Goal: Task Accomplishment & Management: Use online tool/utility

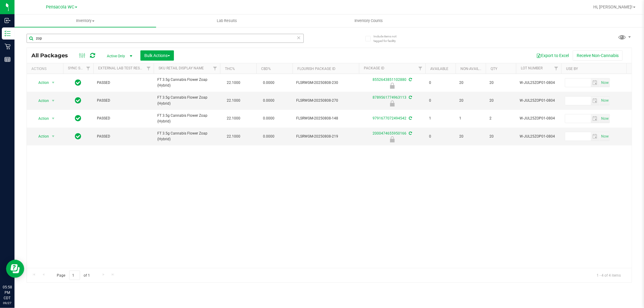
click at [85, 39] on input "zop" at bounding box center [165, 38] width 277 height 9
type input "8552643851102880"
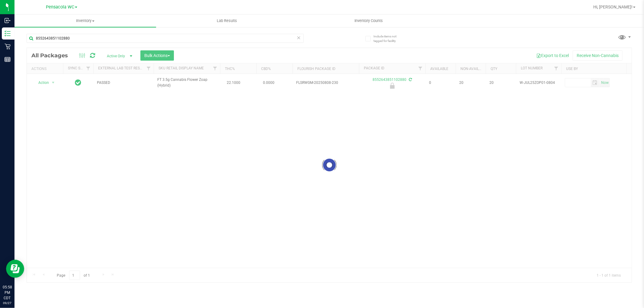
click at [44, 85] on div at bounding box center [329, 165] width 604 height 234
click at [49, 84] on div at bounding box center [329, 165] width 604 height 234
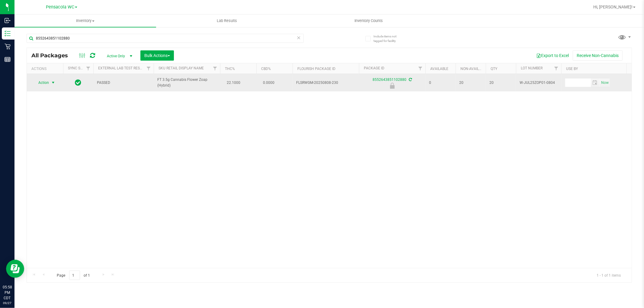
click at [52, 83] on span "select" at bounding box center [53, 82] width 5 height 5
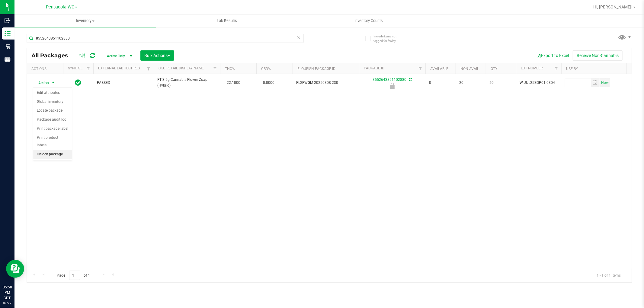
click at [52, 155] on li "Unlock package" at bounding box center [52, 154] width 39 height 9
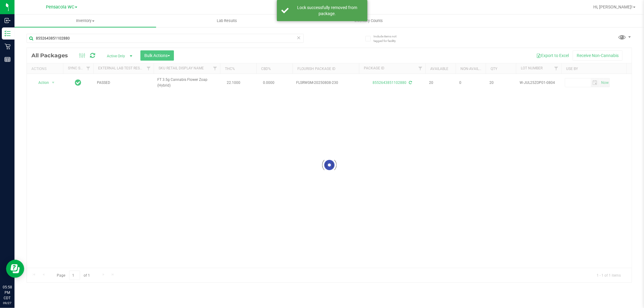
click at [49, 80] on div at bounding box center [329, 165] width 604 height 234
click at [46, 87] on div at bounding box center [329, 165] width 604 height 234
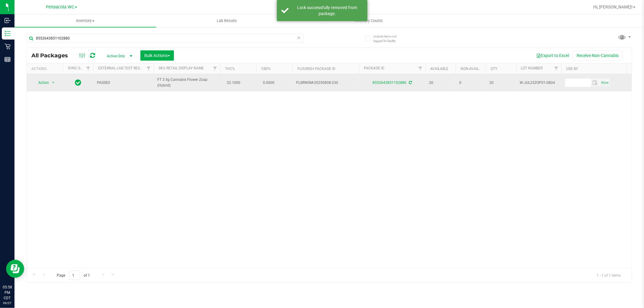
click at [49, 86] on span "Action" at bounding box center [41, 82] width 16 height 8
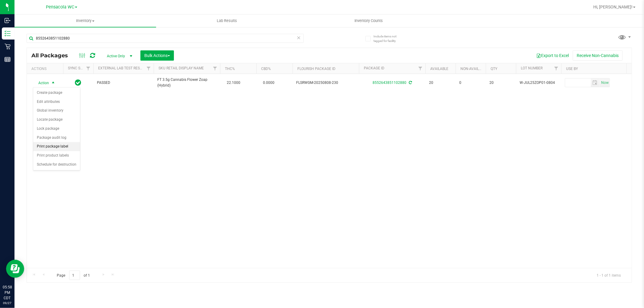
click at [55, 147] on li "Print package label" at bounding box center [56, 146] width 47 height 9
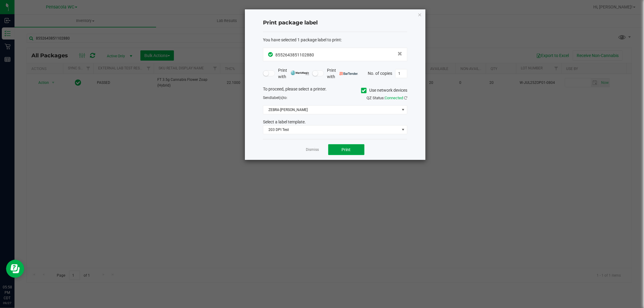
click at [344, 147] on span "Print" at bounding box center [346, 149] width 9 height 5
click at [314, 149] on link "Dismiss" at bounding box center [312, 149] width 13 height 5
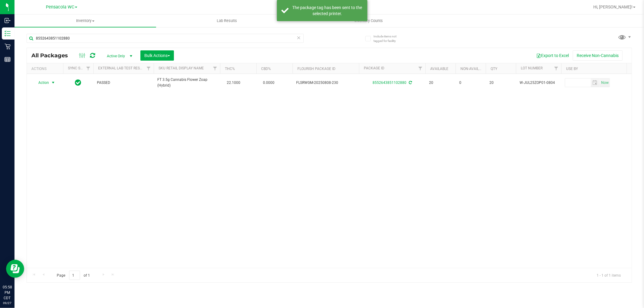
click at [307, 167] on div "Action Action Create package Edit attributes Global inventory Locate package Lo…" at bounding box center [329, 171] width 604 height 194
click at [239, 38] on input "8552643851102880" at bounding box center [165, 38] width 277 height 9
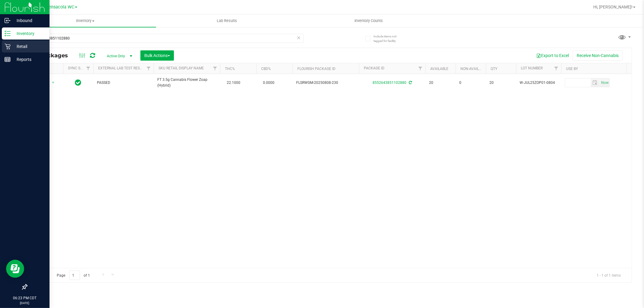
click at [0, 45] on link "Retail" at bounding box center [24, 46] width 49 height 13
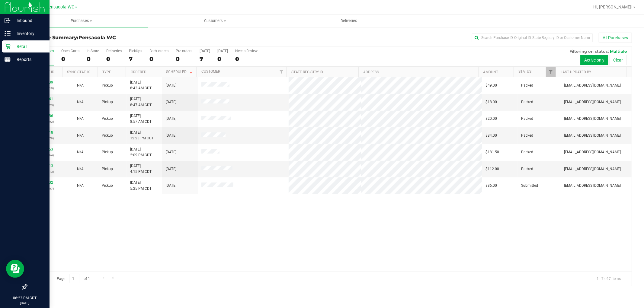
click at [192, 216] on div "12012539 (328294510) N/A Pickup 9/27/2025 8:43 AM CDT 9/27/2025 $49.00 Packed n…" at bounding box center [329, 174] width 604 height 194
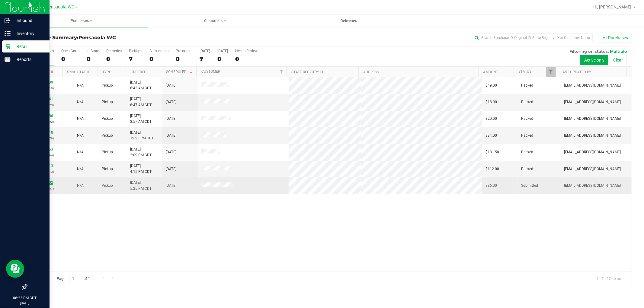
click at [43, 182] on link "12017802" at bounding box center [44, 182] width 17 height 4
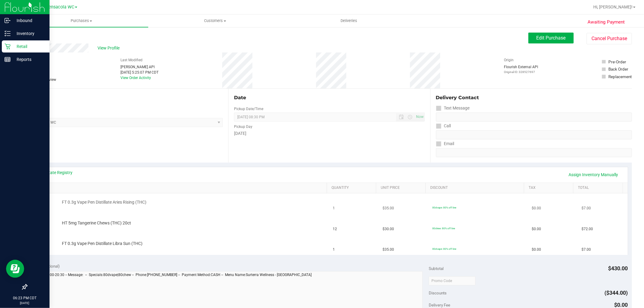
click at [200, 213] on td "FT 0.3g Vape Pen Distillate Aries Rising (THC)" at bounding box center [180, 203] width 298 height 21
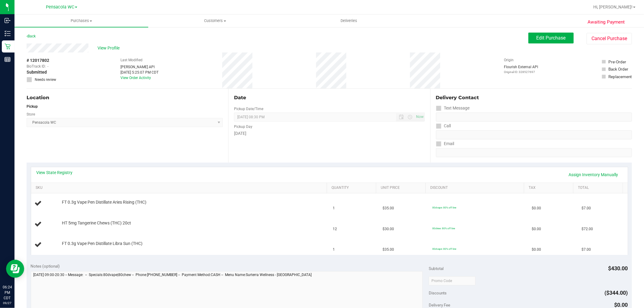
click at [129, 147] on div "Location Pickup Store Pensacola WC Select Store Bonita Springs WC Boynton Beach…" at bounding box center [128, 126] width 202 height 74
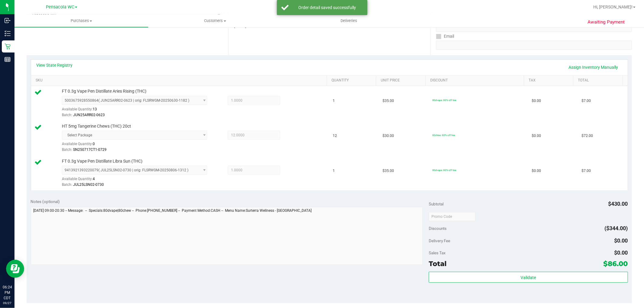
scroll to position [107, 0]
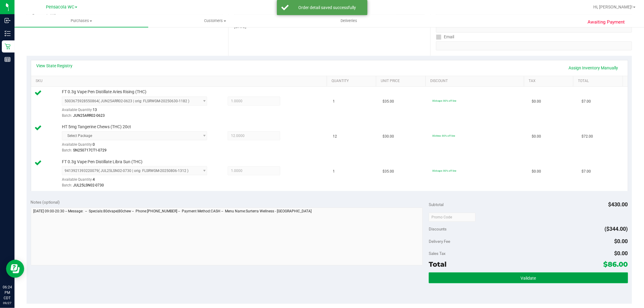
click at [526, 278] on span "Validate" at bounding box center [527, 278] width 15 height 5
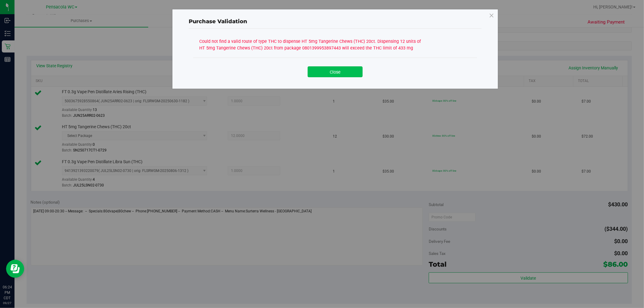
click at [328, 74] on button "Close" at bounding box center [334, 71] width 55 height 11
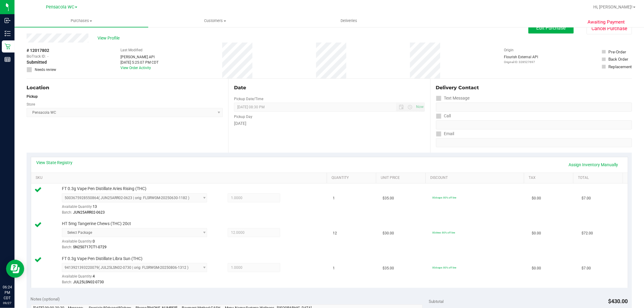
scroll to position [0, 0]
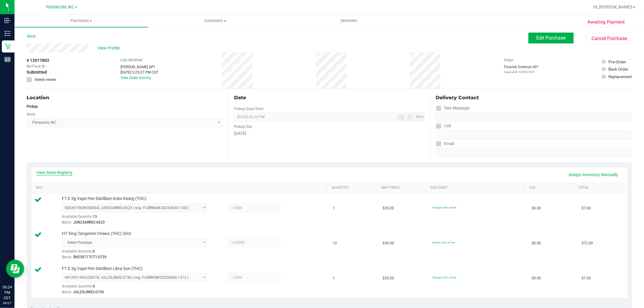
click at [50, 173] on link "View State Registry" at bounding box center [55, 173] width 36 height 6
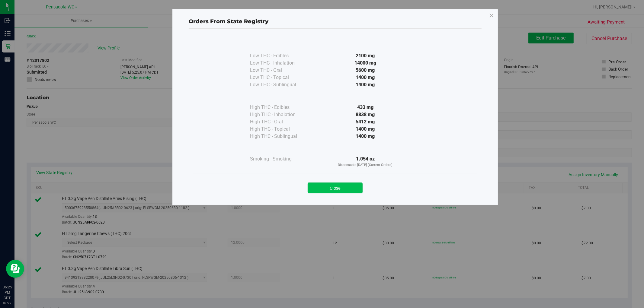
click at [346, 183] on button "Close" at bounding box center [334, 188] width 55 height 11
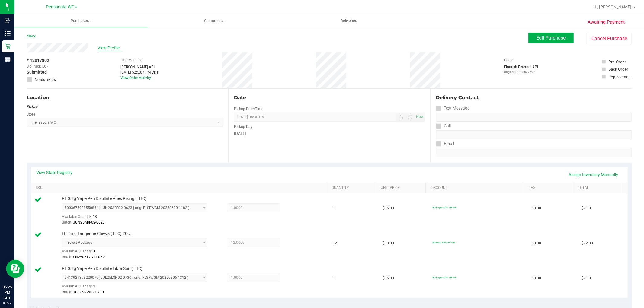
click at [113, 49] on span "View Profile" at bounding box center [109, 48] width 24 height 6
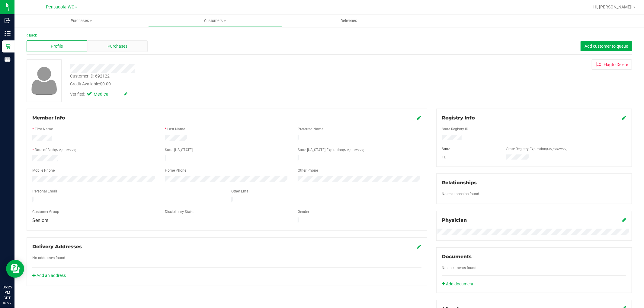
click at [114, 46] on span "Purchases" at bounding box center [117, 46] width 20 height 6
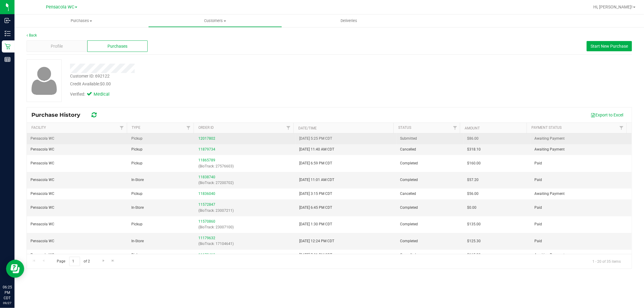
click at [221, 139] on div "12017802" at bounding box center [245, 139] width 94 height 6
click at [212, 136] on link "12017802" at bounding box center [206, 138] width 17 height 4
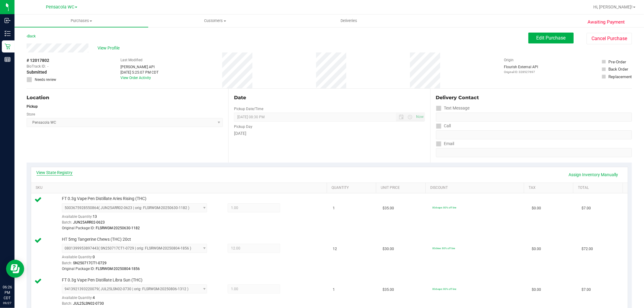
click at [59, 170] on link "View State Registry" at bounding box center [55, 173] width 36 height 6
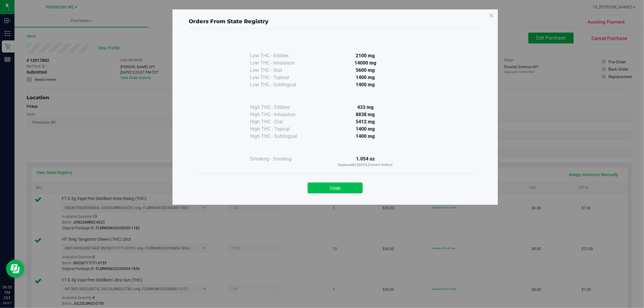
click at [334, 189] on button "Close" at bounding box center [334, 188] width 55 height 11
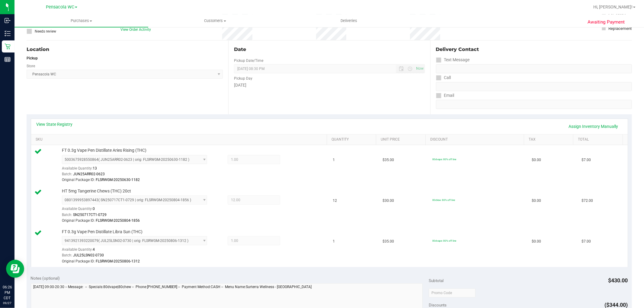
scroll to position [49, 0]
click at [579, 126] on link "Assign Inventory Manually" at bounding box center [592, 126] width 57 height 10
click at [292, 200] on icon at bounding box center [295, 200] width 6 height 7
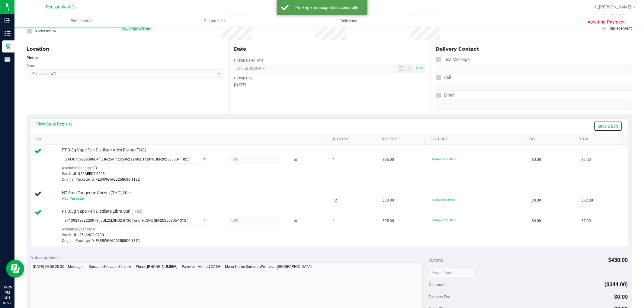
click at [603, 121] on link "Save & Exit" at bounding box center [607, 126] width 28 height 10
click at [580, 125] on link "Assign Inventory Manually" at bounding box center [592, 126] width 57 height 10
click at [292, 157] on icon at bounding box center [295, 160] width 6 height 7
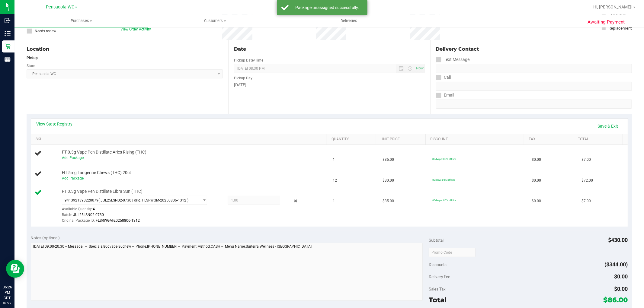
click at [292, 224] on div at bounding box center [193, 224] width 262 height 0
click at [292, 199] on icon at bounding box center [295, 201] width 6 height 7
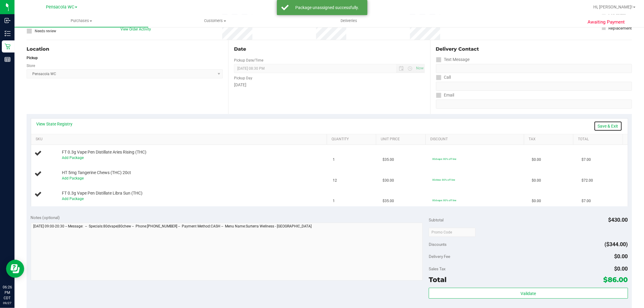
click at [601, 126] on link "Save & Exit" at bounding box center [607, 126] width 28 height 10
click at [599, 126] on link "Assign Inventory Manually" at bounding box center [592, 126] width 57 height 10
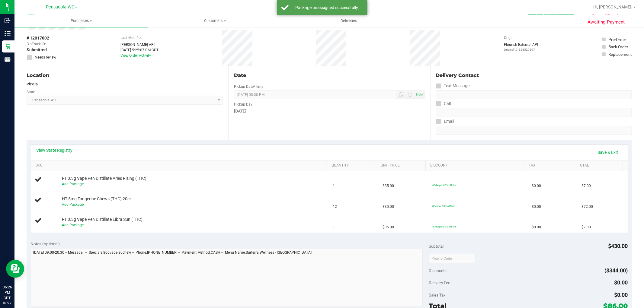
scroll to position [22, 0]
click at [49, 59] on span "Needs review" at bounding box center [45, 57] width 21 height 5
click at [49, 56] on span "Needs review" at bounding box center [45, 57] width 21 height 5
click at [44, 57] on span "Needs review" at bounding box center [45, 57] width 21 height 5
click at [599, 151] on link "Save & Exit" at bounding box center [607, 153] width 28 height 10
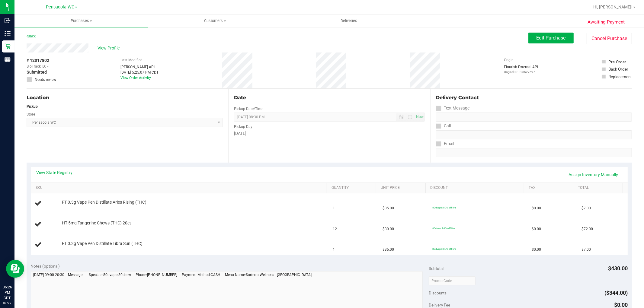
scroll to position [0, 0]
click at [545, 39] on span "Edit Purchase" at bounding box center [550, 38] width 29 height 6
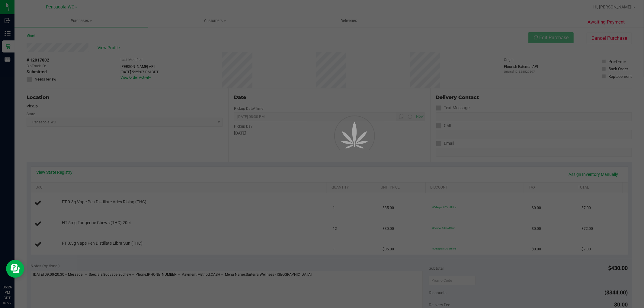
click at [47, 80] on div at bounding box center [322, 154] width 644 height 308
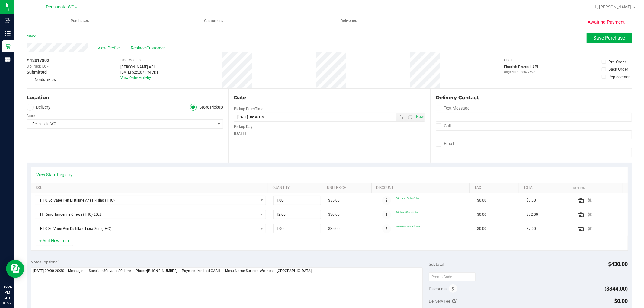
click at [45, 79] on span "Needs review" at bounding box center [45, 79] width 21 height 5
click at [0, 0] on input "Needs review" at bounding box center [0, 0] width 0 height 0
click at [601, 38] on span "Save Purchase" at bounding box center [609, 38] width 32 height 6
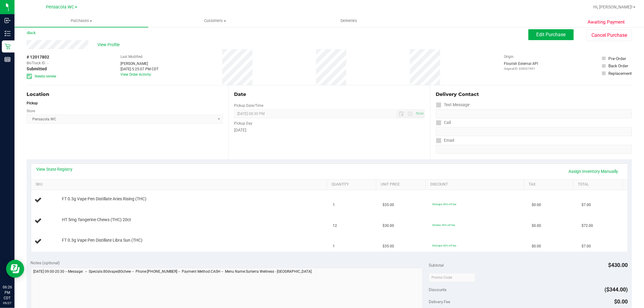
scroll to position [4, 0]
click at [38, 24] on uib-tab-heading "Purchases Summary of purchases Fulfillment All purchases" at bounding box center [81, 20] width 134 height 13
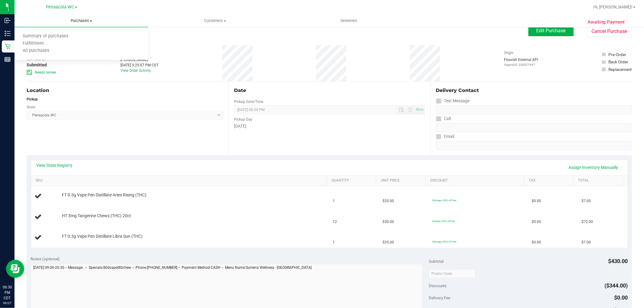
scroll to position [8, 0]
click at [542, 28] on span "Edit Purchase" at bounding box center [550, 30] width 29 height 6
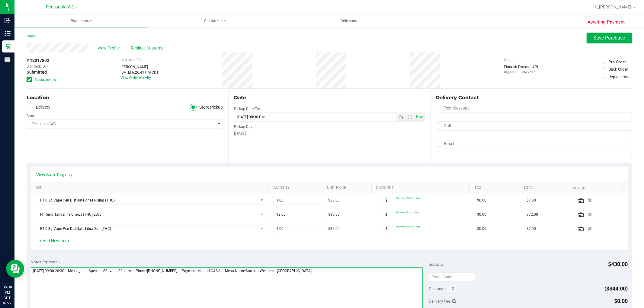
click at [330, 284] on textarea at bounding box center [227, 296] width 392 height 58
type textarea "Saturday 09/27/2025 09:00-20:30 -- Message: -- Specials:80dvape|80chew -- Phone…"
click at [609, 37] on span "Save Purchase" at bounding box center [609, 38] width 32 height 6
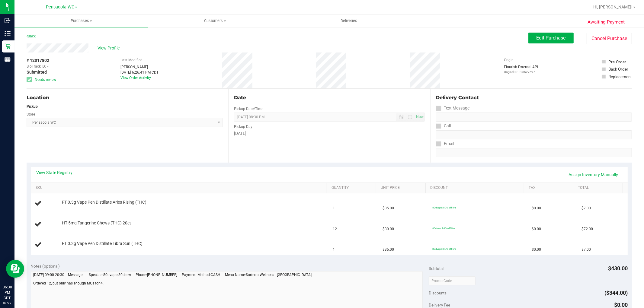
click at [27, 36] on icon at bounding box center [27, 36] width 1 height 4
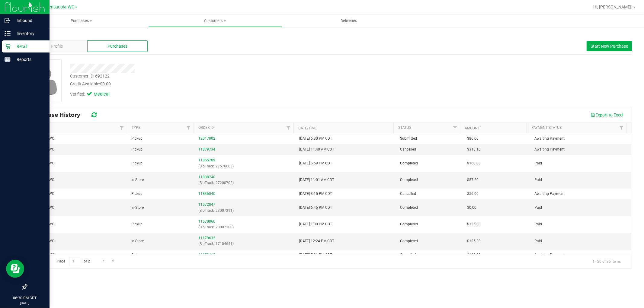
click at [2, 44] on div "Retail" at bounding box center [26, 46] width 48 height 12
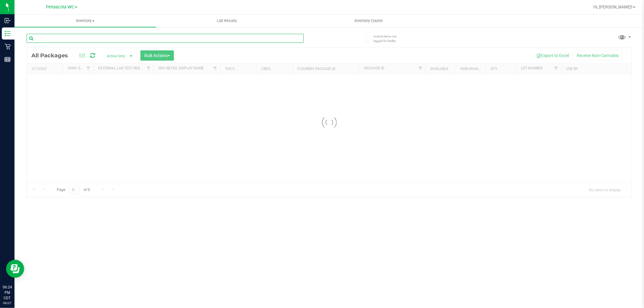
click at [106, 42] on input "text" at bounding box center [165, 38] width 277 height 9
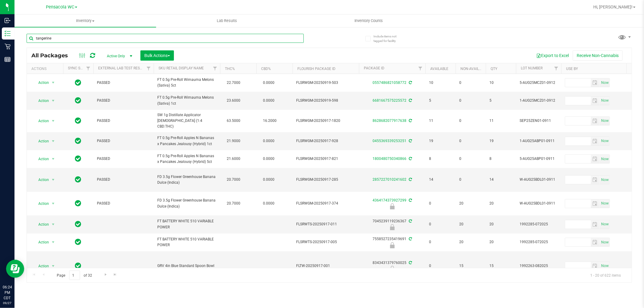
type input "tangerine"
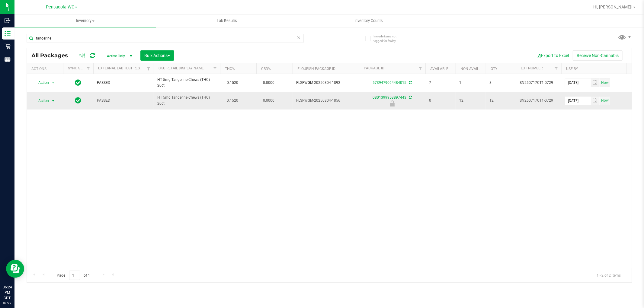
click at [53, 103] on span "select" at bounding box center [53, 101] width 8 height 8
click at [58, 176] on li "Unlock package" at bounding box center [52, 172] width 39 height 9
click at [52, 100] on span "select" at bounding box center [53, 100] width 5 height 5
click at [65, 146] on li "Lock package" at bounding box center [56, 146] width 47 height 9
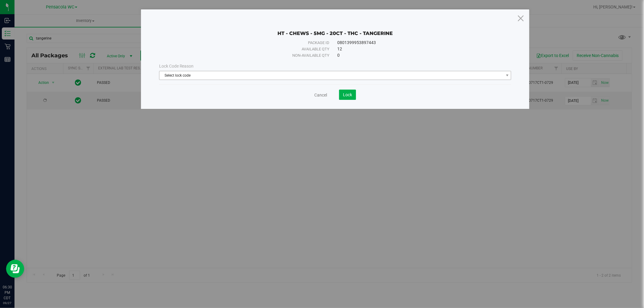
click at [313, 74] on span "Select lock code" at bounding box center [331, 75] width 344 height 8
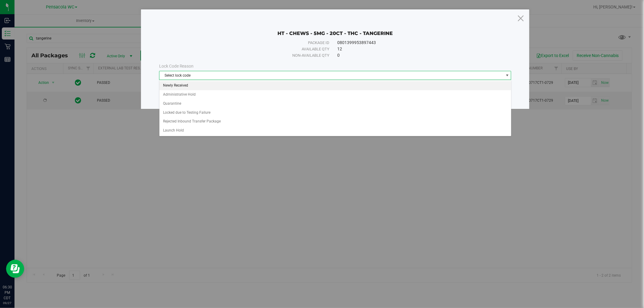
click at [203, 88] on li "Newly Received" at bounding box center [334, 85] width 351 height 9
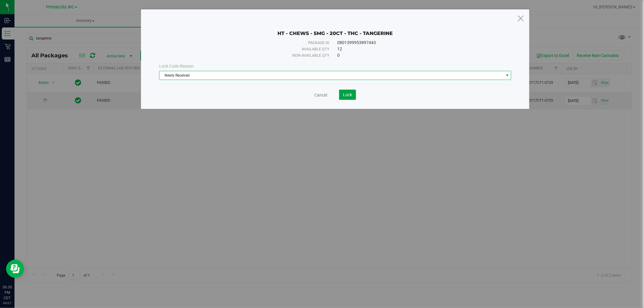
click at [353, 97] on button "Lock" at bounding box center [347, 95] width 17 height 10
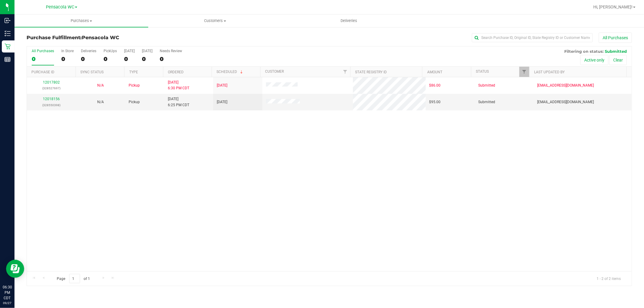
click at [218, 171] on div "12017802 (328527697) N/A Pickup 9/27/2025 6:30 PM CDT 9/27/2025 $86.00 Submitte…" at bounding box center [329, 174] width 604 height 194
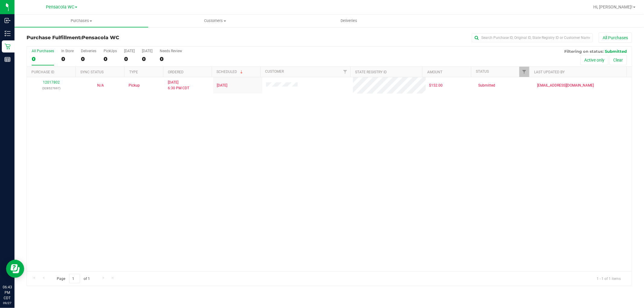
click at [523, 64] on div "All Purchases 0 In Store 0 Deliveries 0 PickUps 0 Today 0 Tomorrow 0 Needs Revi…" at bounding box center [329, 56] width 604 height 20
click at [523, 72] on span "Filter" at bounding box center [523, 71] width 5 height 5
click at [526, 146] on input "Submitted" at bounding box center [527, 147] width 4 height 4
checkbox input "false"
click at [538, 177] on button "Filter" at bounding box center [537, 177] width 29 height 13
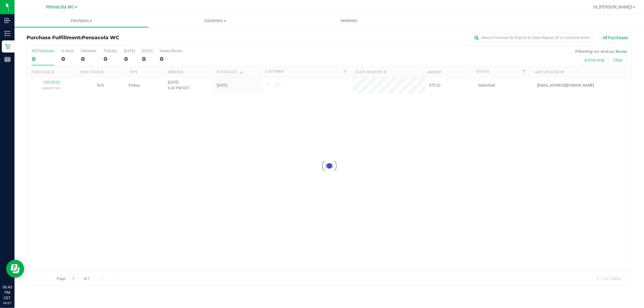
click at [56, 80] on div at bounding box center [329, 165] width 604 height 239
click at [55, 85] on div at bounding box center [329, 165] width 604 height 239
click at [54, 83] on div at bounding box center [329, 165] width 604 height 239
click at [52, 82] on div at bounding box center [329, 165] width 604 height 239
click at [49, 85] on div at bounding box center [329, 165] width 604 height 239
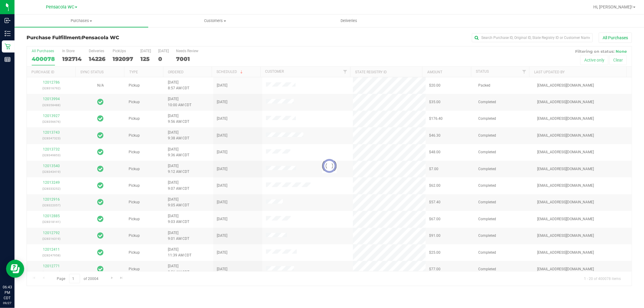
click at [525, 71] on div at bounding box center [329, 165] width 604 height 239
click at [524, 72] on div at bounding box center [329, 165] width 604 height 239
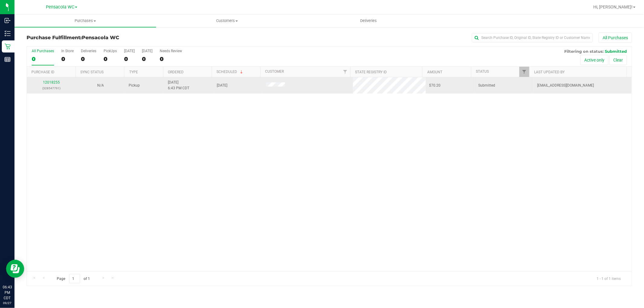
click at [58, 80] on div "12018255 (328547791)" at bounding box center [51, 85] width 42 height 11
click at [56, 81] on link "12018255" at bounding box center [51, 82] width 17 height 4
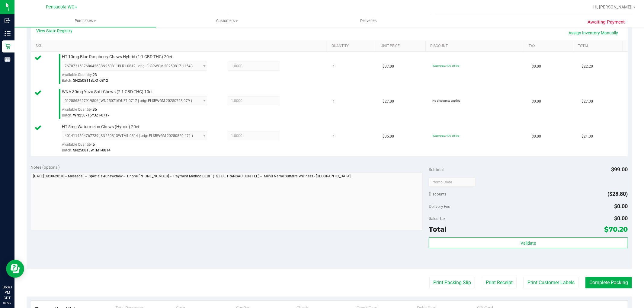
scroll to position [138, 0]
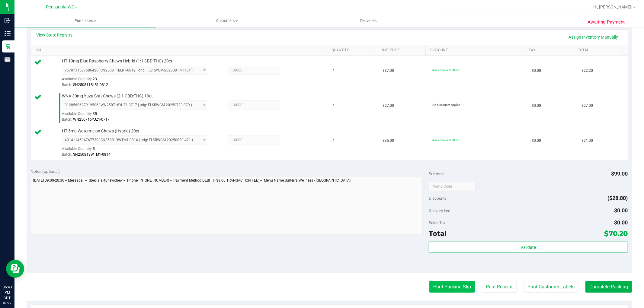
click at [458, 287] on button "Print Packing Slip" at bounding box center [452, 286] width 46 height 11
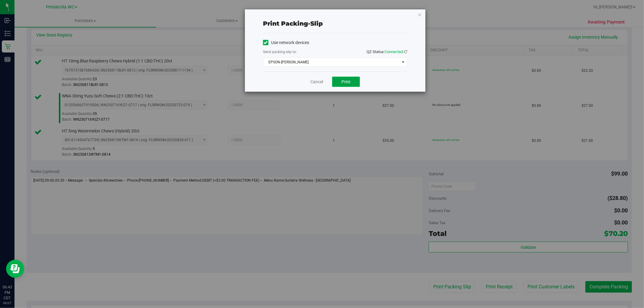
click at [348, 77] on button "Print" at bounding box center [346, 82] width 28 height 10
click at [317, 82] on link "Cancel" at bounding box center [316, 82] width 13 height 6
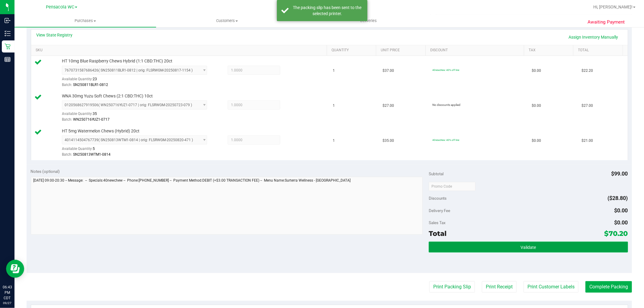
click at [502, 251] on button "Validate" at bounding box center [527, 247] width 199 height 11
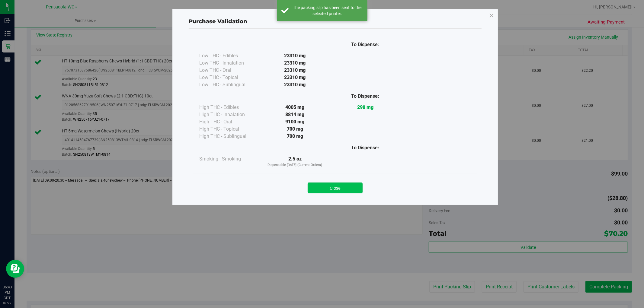
click at [340, 184] on button "Close" at bounding box center [334, 188] width 55 height 11
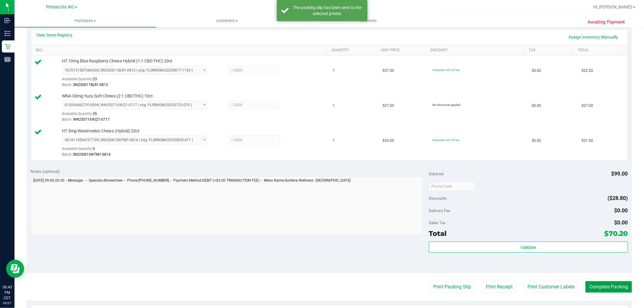
click at [611, 290] on button "Complete Packing" at bounding box center [608, 286] width 46 height 11
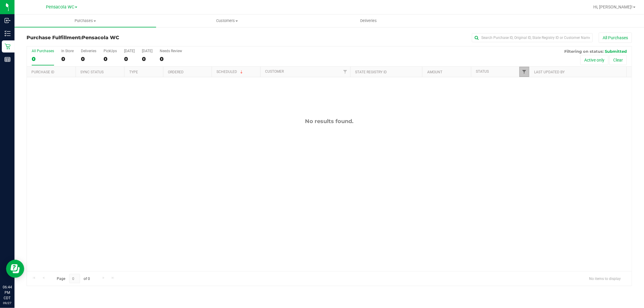
click at [523, 71] on span "Filter" at bounding box center [523, 71] width 5 height 5
click at [542, 137] on span "Packed" at bounding box center [538, 139] width 12 height 4
click at [529, 137] on input "Packed" at bounding box center [527, 138] width 4 height 4
checkbox input "true"
click at [539, 176] on button "Filter" at bounding box center [537, 177] width 29 height 13
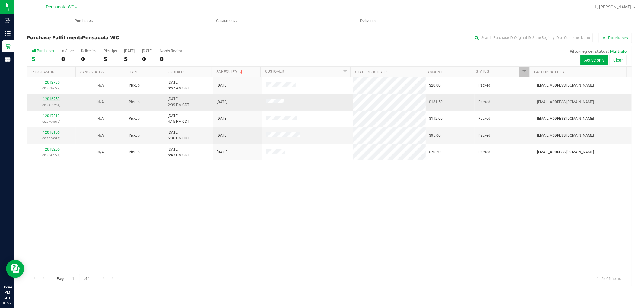
click at [51, 99] on link "12016253" at bounding box center [51, 99] width 17 height 4
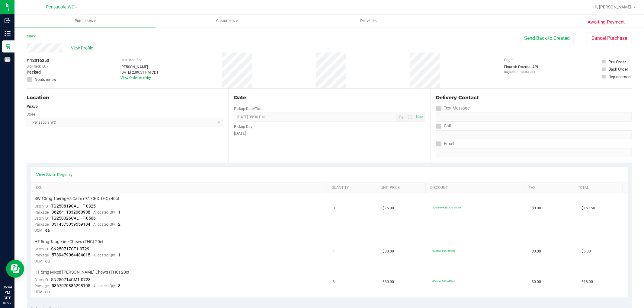
click at [32, 35] on link "Back" at bounding box center [31, 36] width 9 height 4
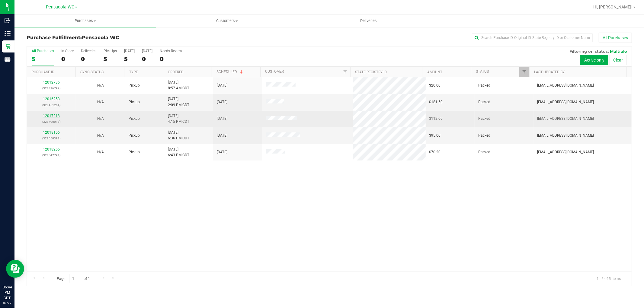
click at [50, 116] on link "12017213" at bounding box center [51, 116] width 17 height 4
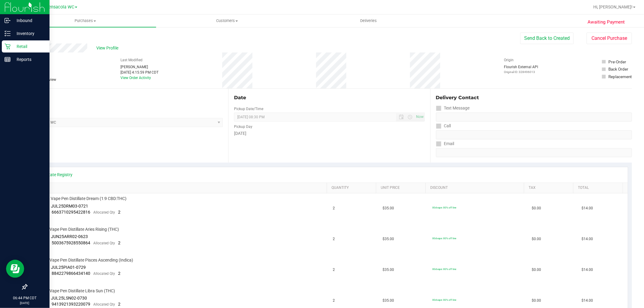
click at [0, 45] on link "Retail" at bounding box center [24, 46] width 49 height 13
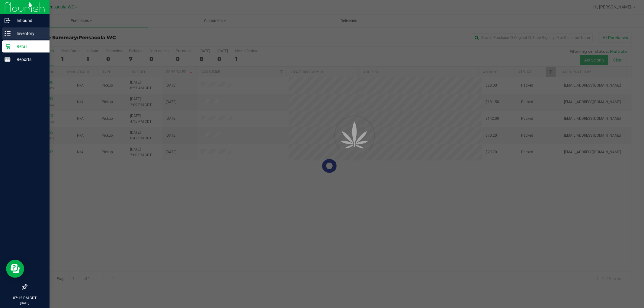
click at [33, 35] on p "Inventory" at bounding box center [29, 33] width 36 height 7
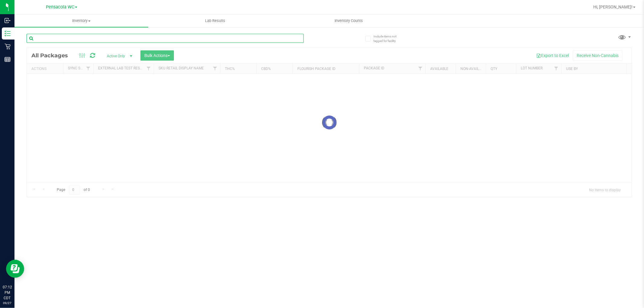
click at [88, 39] on input "text" at bounding box center [165, 38] width 277 height 9
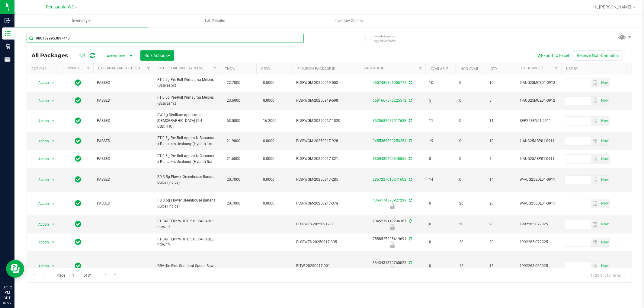
type input "0801399953897443"
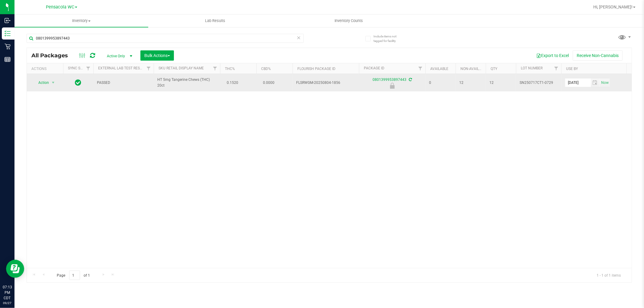
click at [41, 81] on span "Action" at bounding box center [41, 82] width 16 height 8
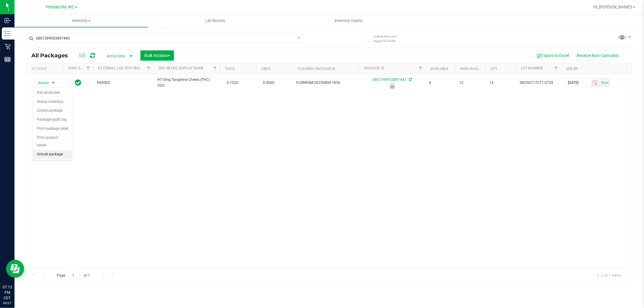
click at [53, 155] on li "Unlock package" at bounding box center [52, 154] width 39 height 9
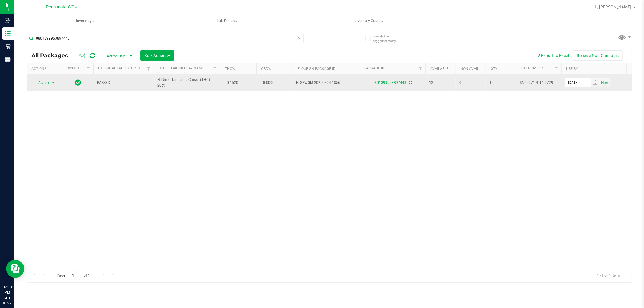
click at [51, 83] on span "select" at bounding box center [53, 82] width 5 height 5
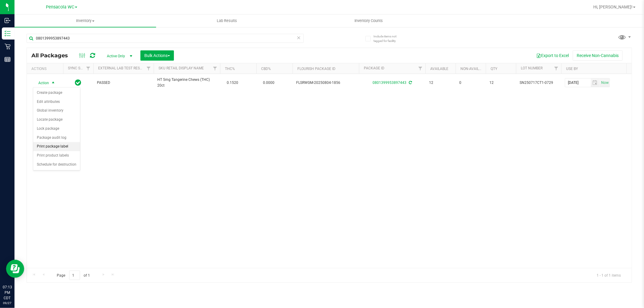
click at [66, 146] on li "Print package label" at bounding box center [56, 146] width 47 height 9
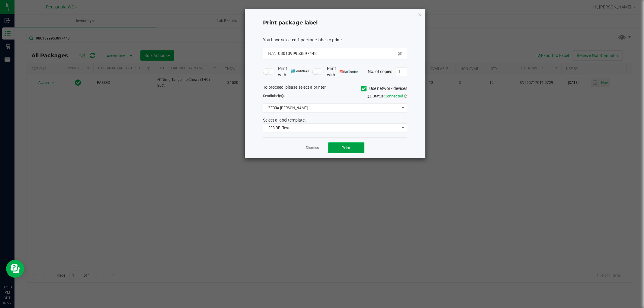
click at [352, 153] on button "Print" at bounding box center [346, 147] width 36 height 11
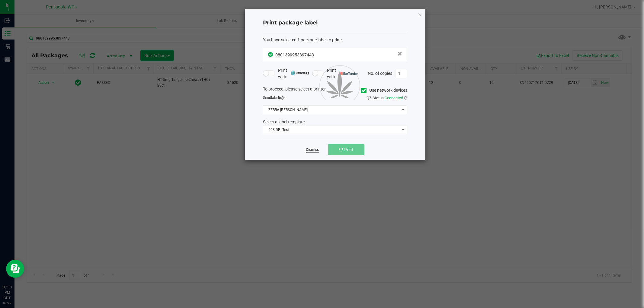
click at [310, 150] on link "Dismiss" at bounding box center [312, 149] width 13 height 5
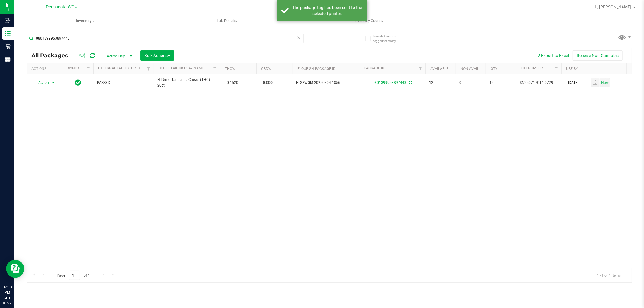
click at [303, 180] on div "Action Action Create package Edit attributes Global inventory Locate package Lo…" at bounding box center [329, 171] width 604 height 194
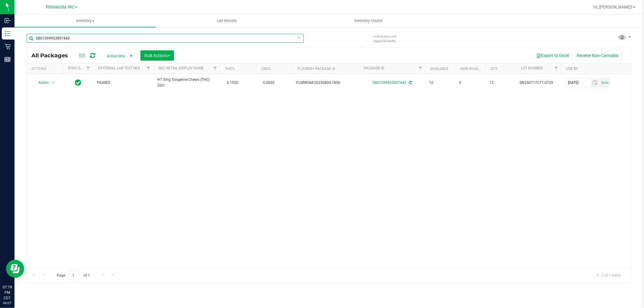
click at [267, 39] on input "0801399953897443" at bounding box center [165, 38] width 277 height 9
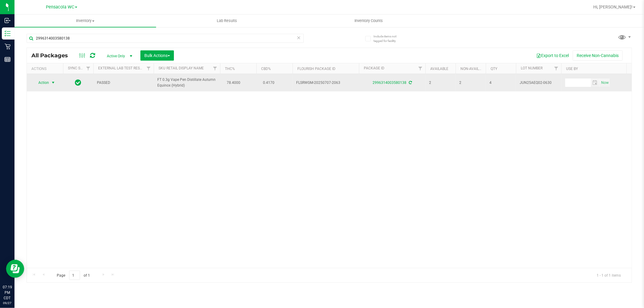
click at [53, 83] on span "select" at bounding box center [53, 82] width 5 height 5
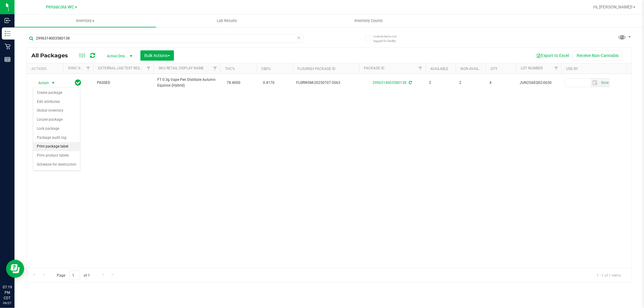
click at [61, 148] on li "Print package label" at bounding box center [56, 146] width 47 height 9
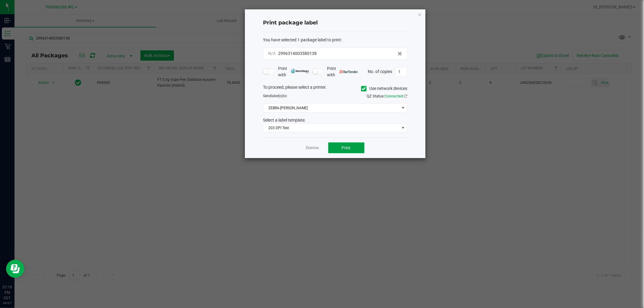
click at [344, 145] on button "Print" at bounding box center [346, 147] width 36 height 11
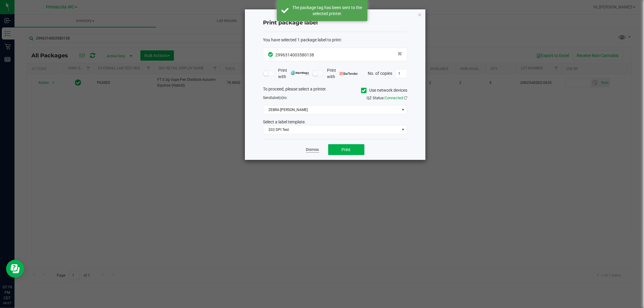
click at [312, 152] on link "Dismiss" at bounding box center [312, 149] width 13 height 5
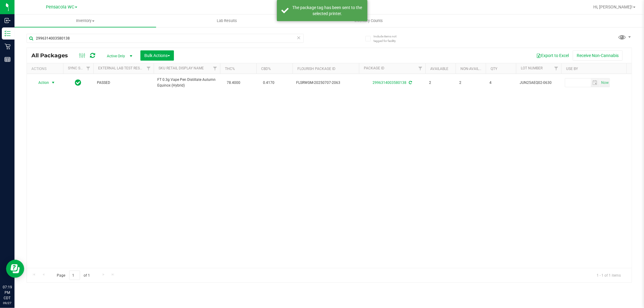
click at [300, 177] on div "Action Action Create package Edit attributes Global inventory Locate package Lo…" at bounding box center [329, 171] width 604 height 194
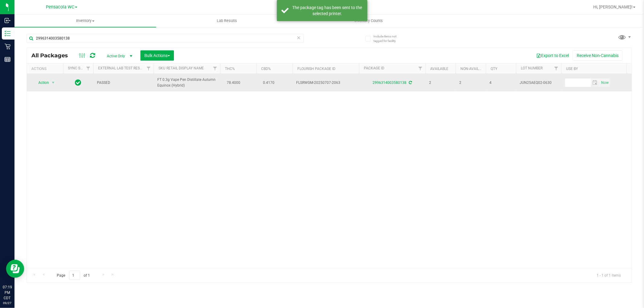
click at [43, 85] on span "Action" at bounding box center [41, 82] width 16 height 8
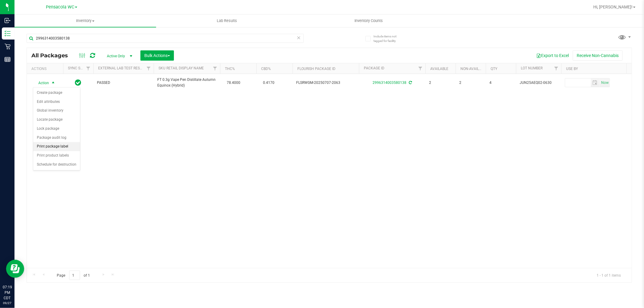
click at [63, 147] on li "Print package label" at bounding box center [56, 146] width 47 height 9
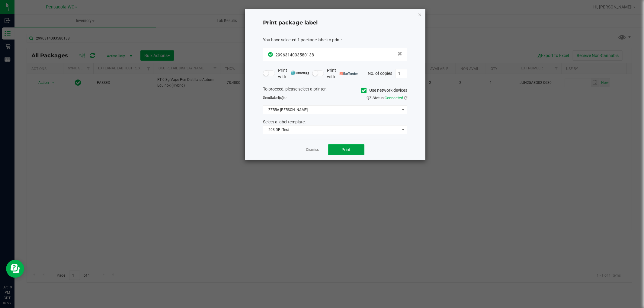
click at [342, 147] on span "Print" at bounding box center [346, 149] width 9 height 5
click at [345, 151] on span "Print" at bounding box center [346, 149] width 9 height 5
click at [312, 152] on link "Dismiss" at bounding box center [312, 149] width 13 height 5
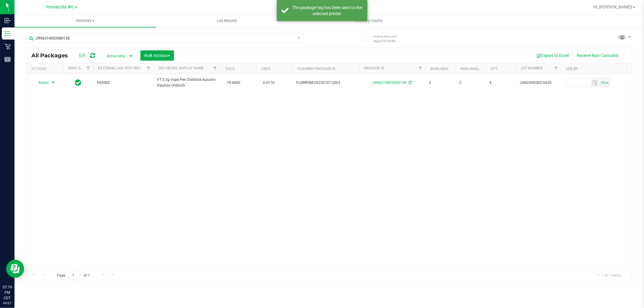
click at [294, 180] on div "Action Action Create package Edit attributes Global inventory Locate package Lo…" at bounding box center [329, 171] width 604 height 194
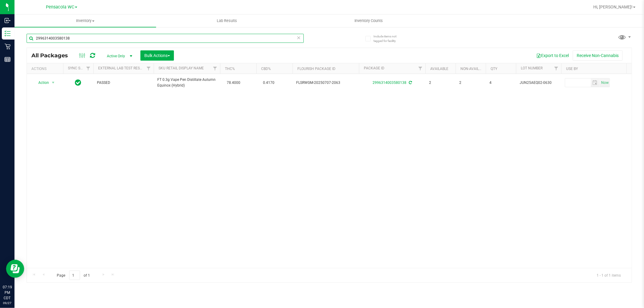
click at [93, 37] on input "2996314003580138" at bounding box center [165, 38] width 277 height 9
type input "0008576803960352"
click at [294, 128] on div "Action Action Edit attributes Global inventory Locate package Package audit log…" at bounding box center [329, 171] width 604 height 194
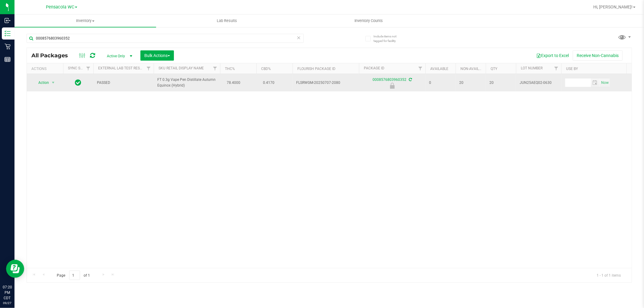
click at [41, 81] on span "Action" at bounding box center [41, 82] width 16 height 8
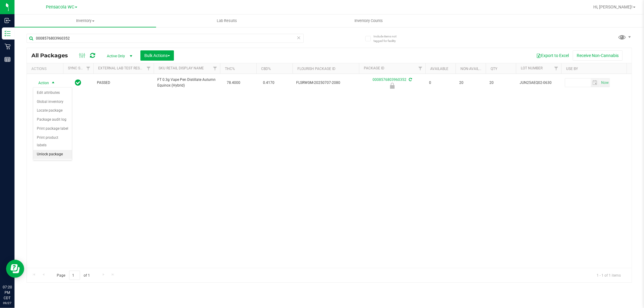
click at [57, 157] on li "Unlock package" at bounding box center [52, 154] width 39 height 9
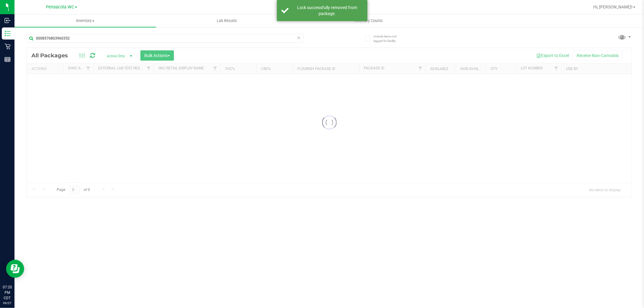
click at [93, 119] on div at bounding box center [329, 122] width 604 height 149
click at [48, 81] on div at bounding box center [329, 165] width 604 height 234
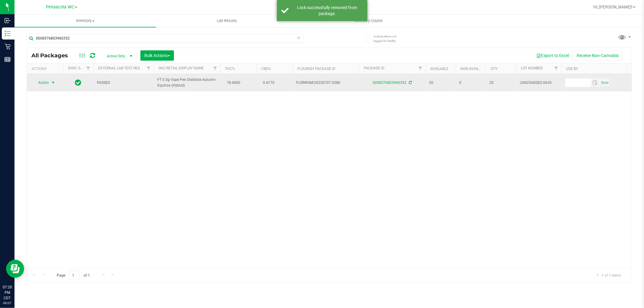
click at [52, 83] on span "select" at bounding box center [53, 82] width 5 height 5
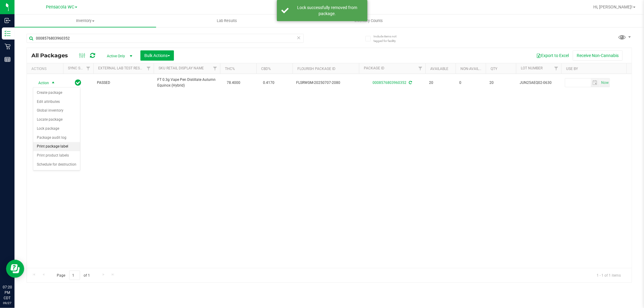
click at [60, 147] on li "Print package label" at bounding box center [56, 146] width 47 height 9
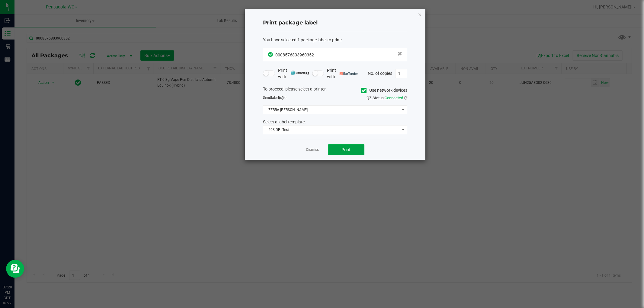
click at [350, 149] on span "Print" at bounding box center [346, 149] width 9 height 5
click at [315, 150] on link "Dismiss" at bounding box center [312, 149] width 13 height 5
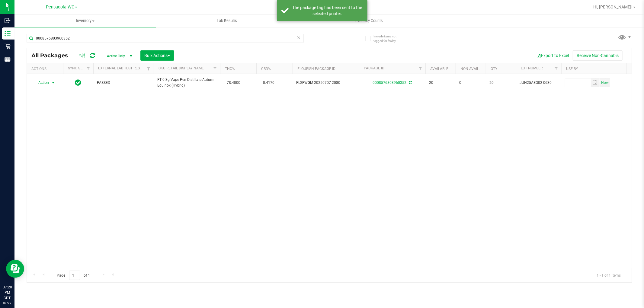
click at [304, 173] on div "Action Action Create package Edit attributes Global inventory Locate package Lo…" at bounding box center [329, 171] width 604 height 194
click at [267, 38] on input "0008576803960352" at bounding box center [165, 38] width 277 height 9
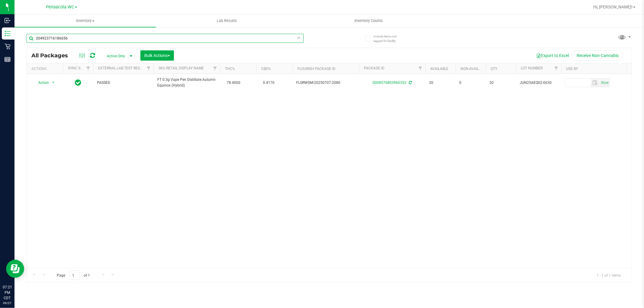
type input "2049237161866564"
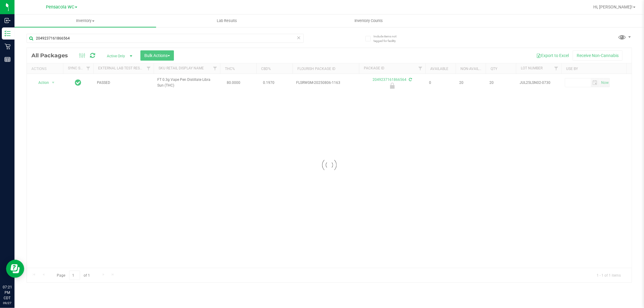
click at [54, 83] on div at bounding box center [329, 165] width 604 height 234
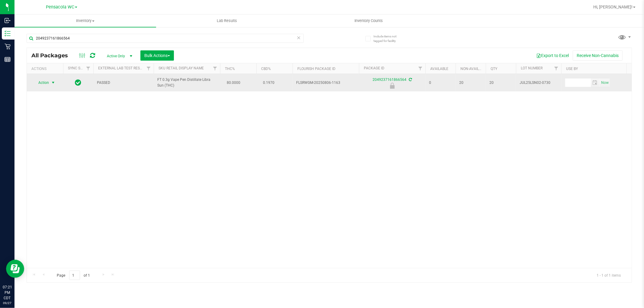
click at [53, 82] on span "select" at bounding box center [53, 82] width 5 height 5
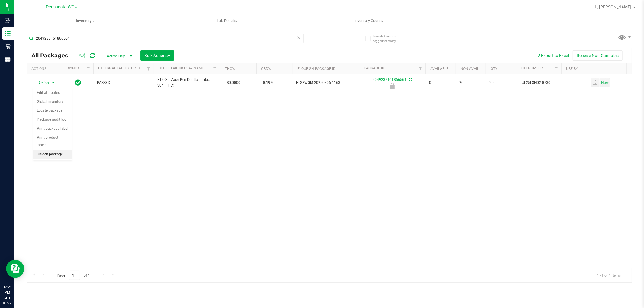
click at [51, 157] on li "Unlock package" at bounding box center [52, 154] width 39 height 9
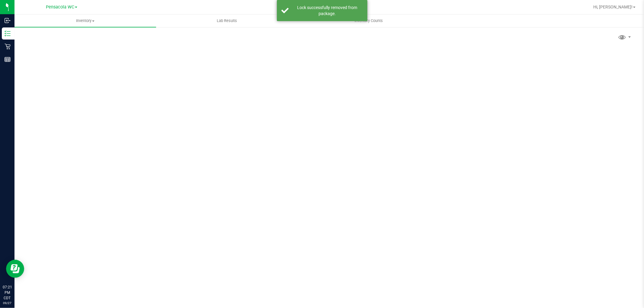
click at [47, 83] on div "Scan Packages 0" at bounding box center [329, 121] width 605 height 176
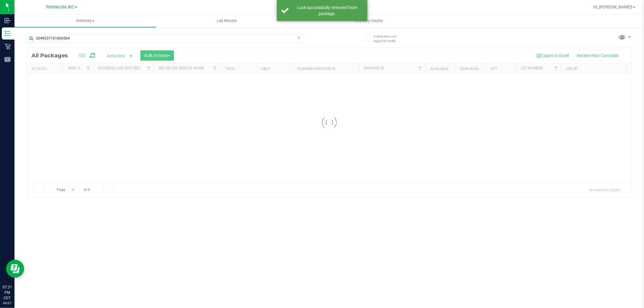
click at [47, 83] on div at bounding box center [329, 122] width 604 height 149
click at [47, 83] on div at bounding box center [329, 165] width 604 height 234
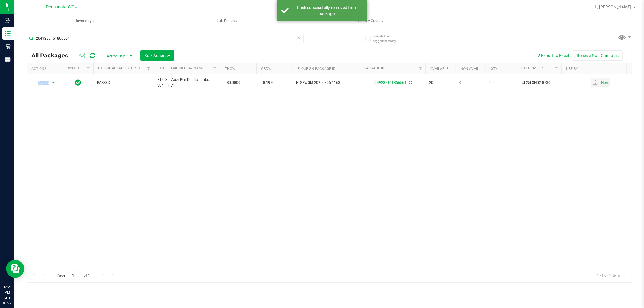
click at [47, 83] on span "Action" at bounding box center [41, 82] width 16 height 8
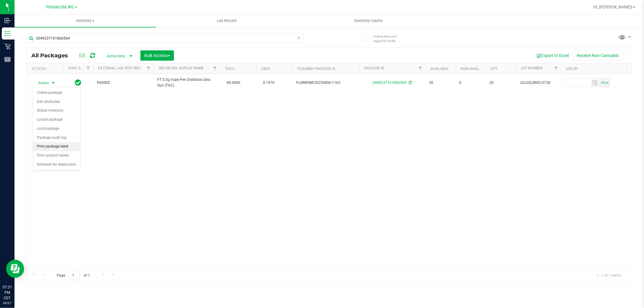
click at [64, 144] on li "Print package label" at bounding box center [56, 146] width 47 height 9
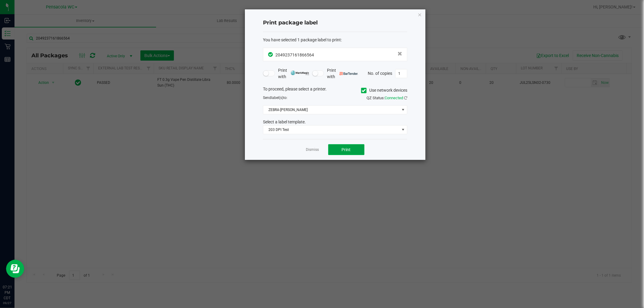
click at [336, 149] on button "Print" at bounding box center [346, 149] width 36 height 11
click at [308, 150] on link "Dismiss" at bounding box center [312, 149] width 13 height 5
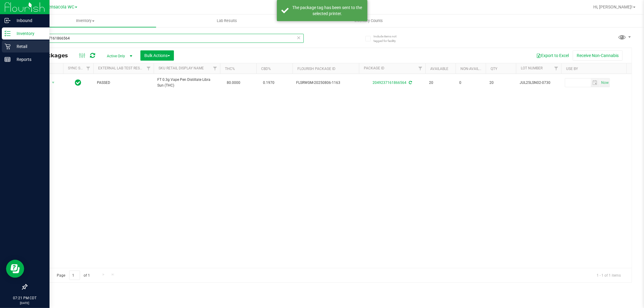
drag, startPoint x: 255, startPoint y: 39, endPoint x: 0, endPoint y: 52, distance: 255.0
click at [0, 52] on div "Inbound Inventory Retail Reports 07:21 PM CDT [DATE] 09/27 Pensacola WC Hi, [PE…" at bounding box center [322, 154] width 644 height 308
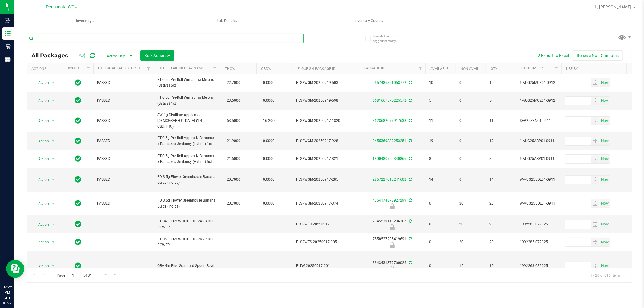
click at [97, 38] on input "text" at bounding box center [165, 38] width 277 height 9
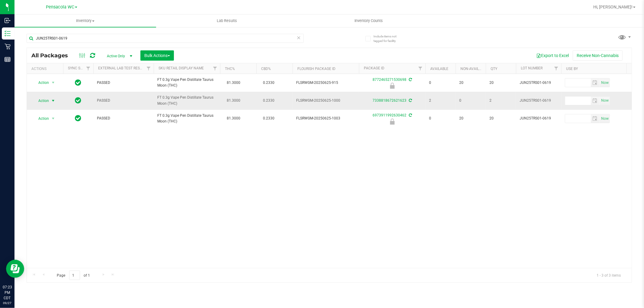
click at [52, 100] on span "select" at bounding box center [53, 100] width 5 height 5
click at [67, 167] on li "Print package label" at bounding box center [56, 164] width 47 height 9
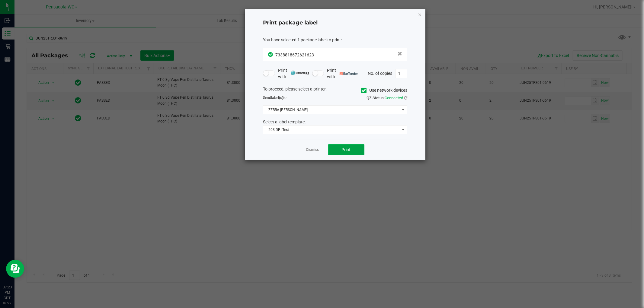
click at [350, 148] on span "Print" at bounding box center [346, 149] width 9 height 5
click at [314, 150] on link "Dismiss" at bounding box center [312, 149] width 13 height 5
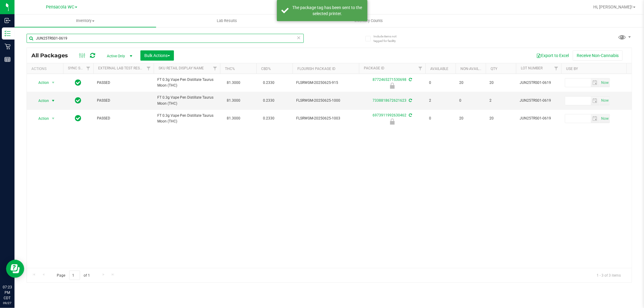
click at [151, 38] on input "JUN25TRS01-0619" at bounding box center [165, 38] width 277 height 9
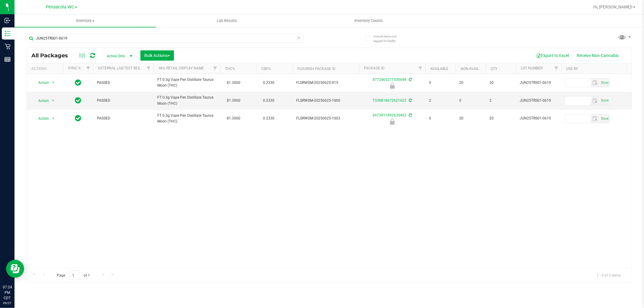
click at [117, 26] on link "Inventory All packages All inventory Waste log Create inventory" at bounding box center [84, 20] width 141 height 13
click at [14, 14] on link "Inventory All packages All inventory Waste log Create inventory From packages F…" at bounding box center [84, 20] width 141 height 13
click at [89, 38] on input "JUN25TRS01-0619" at bounding box center [165, 38] width 277 height 9
type input "8772465271530698"
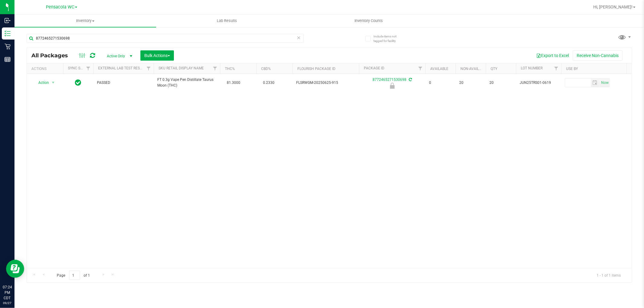
click at [146, 137] on div "Action Action Edit attributes Global inventory Locate package Package audit log…" at bounding box center [329, 171] width 604 height 194
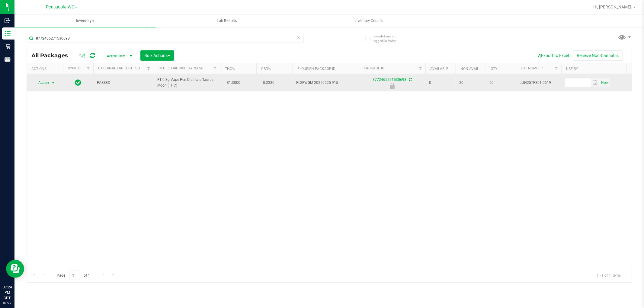
click at [52, 83] on span "select" at bounding box center [53, 82] width 5 height 5
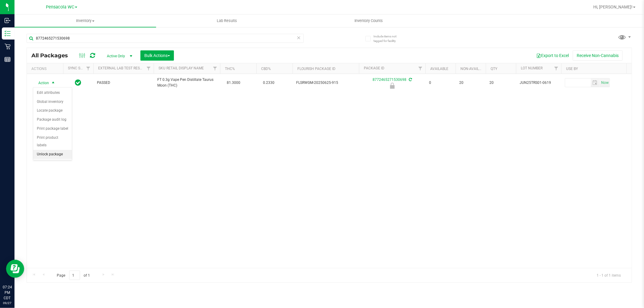
click at [55, 157] on li "Unlock package" at bounding box center [52, 154] width 39 height 9
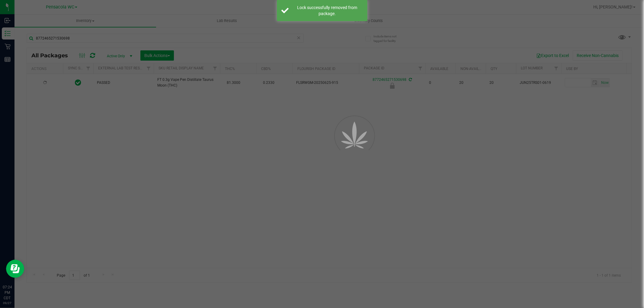
click at [234, 128] on div at bounding box center [322, 154] width 644 height 308
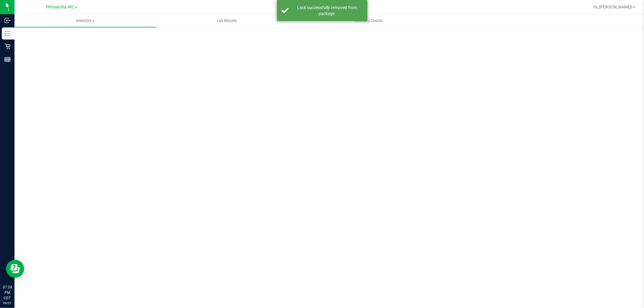
click at [242, 135] on div "Scan Packages 0" at bounding box center [329, 121] width 605 height 176
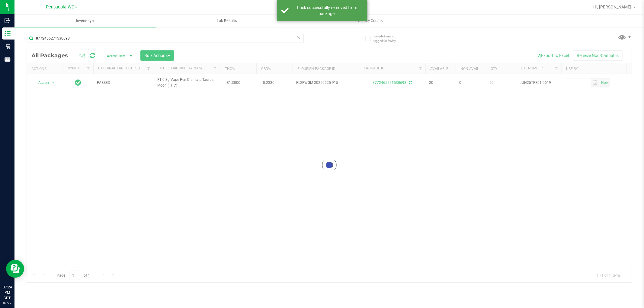
click at [92, 118] on div "Loading... Action Action Create package Edit attributes Global inventory Locate…" at bounding box center [329, 171] width 604 height 194
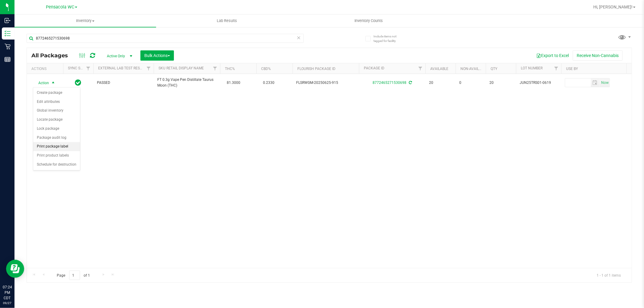
click at [55, 147] on li "Print package label" at bounding box center [56, 146] width 47 height 9
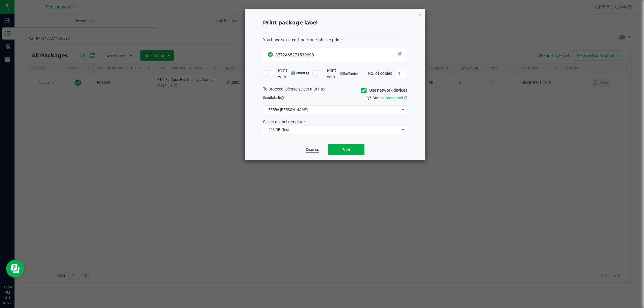
click at [311, 152] on link "Dismiss" at bounding box center [312, 149] width 13 height 5
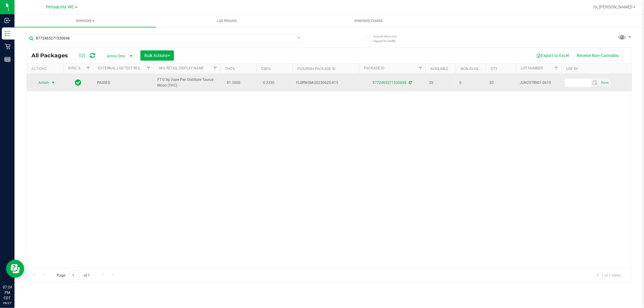
click at [51, 83] on span "select" at bounding box center [53, 82] width 5 height 5
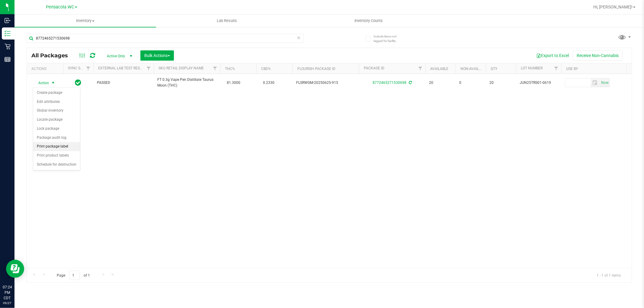
click at [60, 145] on li "Print package label" at bounding box center [56, 146] width 47 height 9
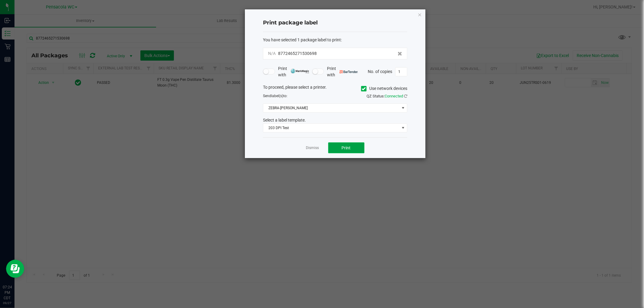
click at [354, 152] on button "Print" at bounding box center [346, 147] width 36 height 11
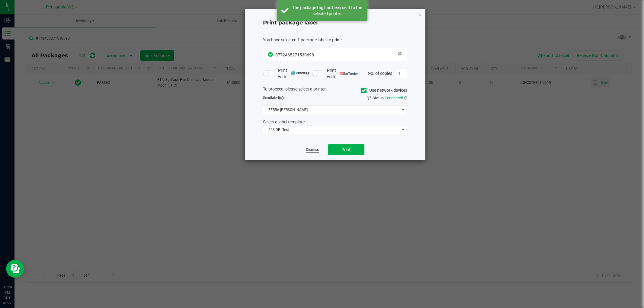
click at [314, 150] on link "Dismiss" at bounding box center [312, 149] width 13 height 5
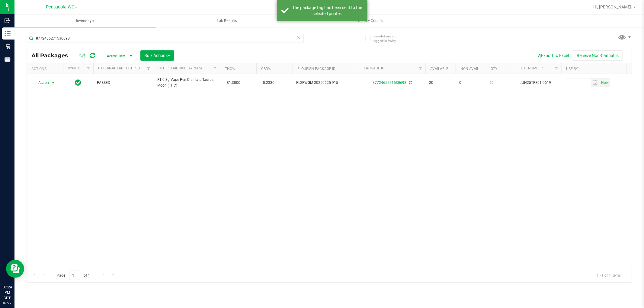
click at [305, 177] on div "Action Action Create package Edit attributes Global inventory Locate package Lo…" at bounding box center [329, 171] width 604 height 194
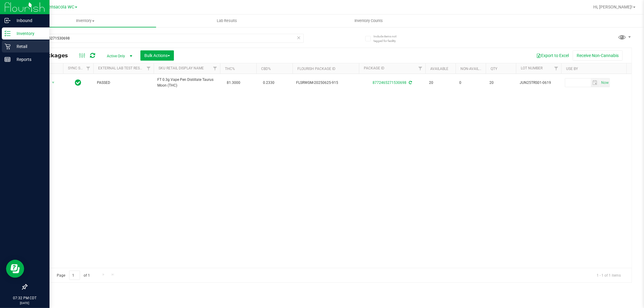
click at [17, 43] on p "Retail" at bounding box center [29, 46] width 36 height 7
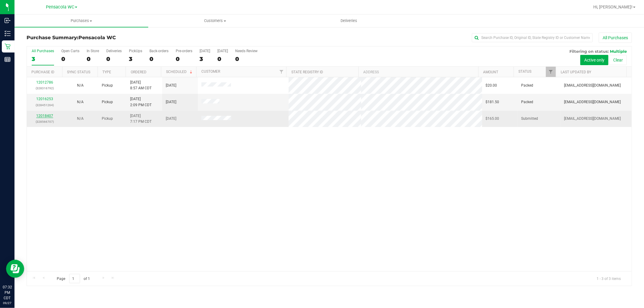
click at [44, 116] on link "12018407" at bounding box center [44, 116] width 17 height 4
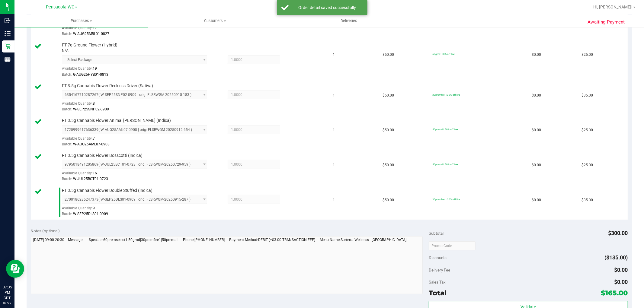
scroll to position [201, 0]
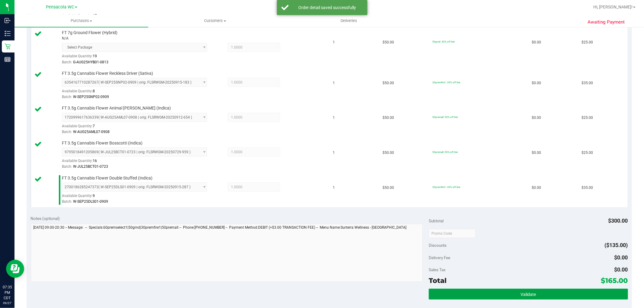
click at [512, 296] on button "Validate" at bounding box center [527, 294] width 199 height 11
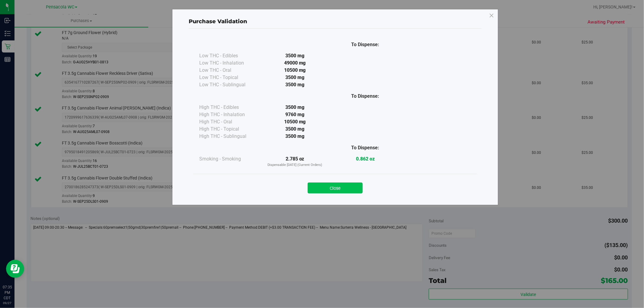
click at [346, 185] on button "Close" at bounding box center [334, 188] width 55 height 11
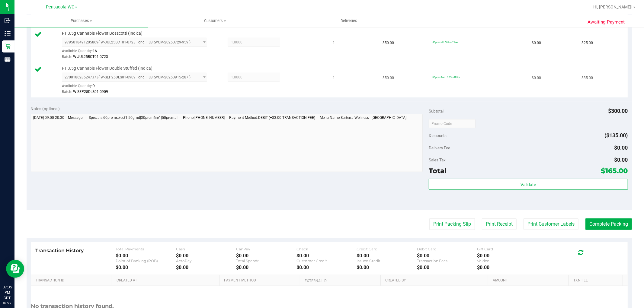
scroll to position [335, 0]
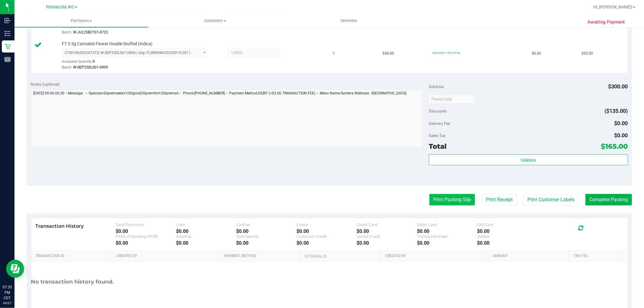
click at [451, 205] on button "Print Packing Slip" at bounding box center [452, 199] width 46 height 11
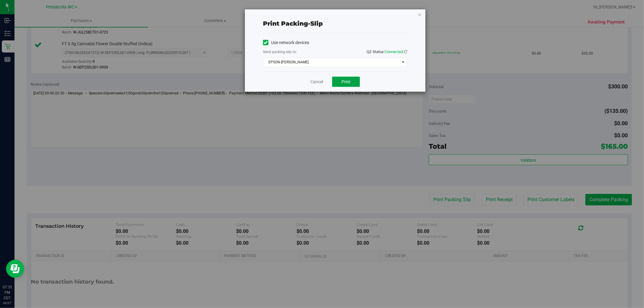
click at [350, 82] on span "Print" at bounding box center [345, 81] width 9 height 5
click at [420, 15] on icon "button" at bounding box center [419, 14] width 4 height 7
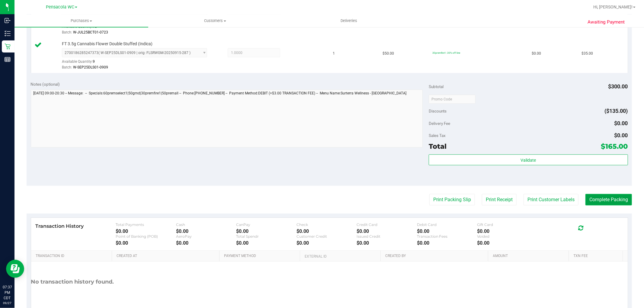
click at [599, 195] on button "Complete Packing" at bounding box center [608, 199] width 46 height 11
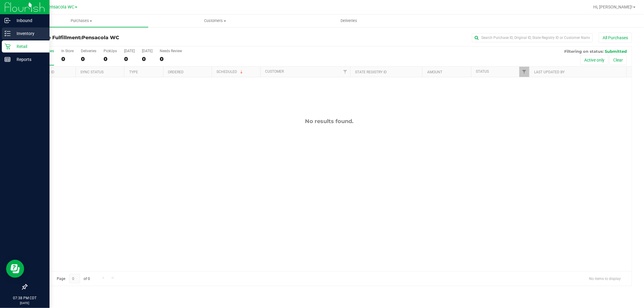
click at [32, 30] on p "Inventory" at bounding box center [29, 33] width 36 height 7
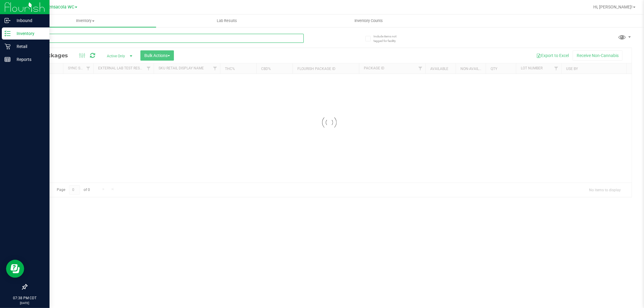
click at [101, 38] on input "text" at bounding box center [165, 38] width 277 height 9
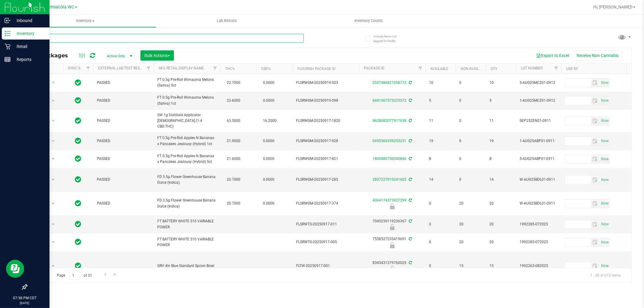
type input "mixed"
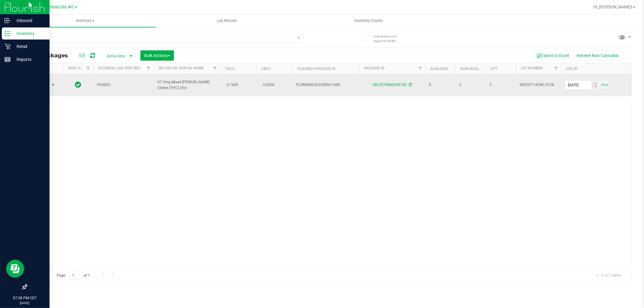
click at [46, 83] on span "Action" at bounding box center [41, 85] width 16 height 8
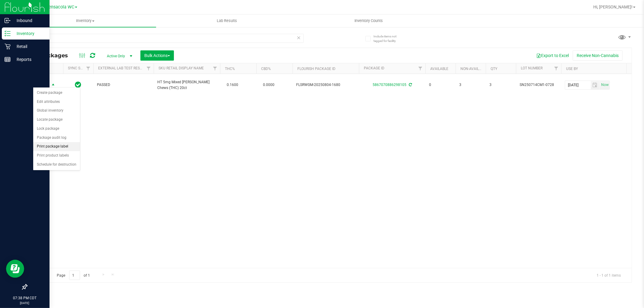
click at [58, 143] on li "Print package label" at bounding box center [56, 146] width 47 height 9
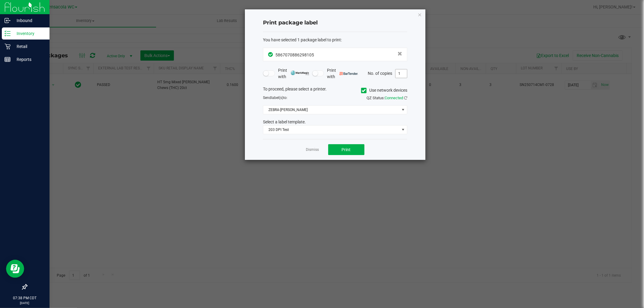
click at [401, 72] on input "1" at bounding box center [400, 73] width 11 height 8
type input "3"
click at [358, 150] on button "Print" at bounding box center [346, 149] width 36 height 11
drag, startPoint x: 421, startPoint y: 13, endPoint x: 129, endPoint y: 49, distance: 294.5
click at [419, 14] on icon "button" at bounding box center [419, 14] width 4 height 7
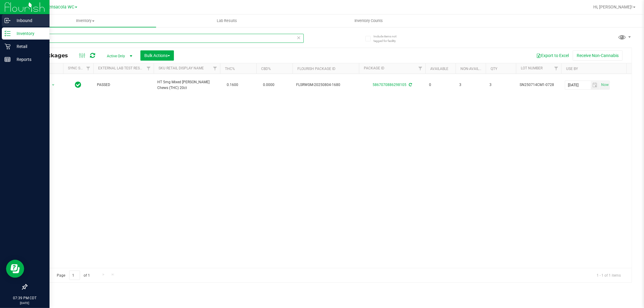
drag, startPoint x: 90, startPoint y: 34, endPoint x: 0, endPoint y: 25, distance: 90.4
click at [0, 25] on div "Inbound Inventory Retail Reports 07:39 PM CDT [DATE] 09/27 Pensacola WC Hi, [PE…" at bounding box center [322, 154] width 644 height 308
type input "tang"
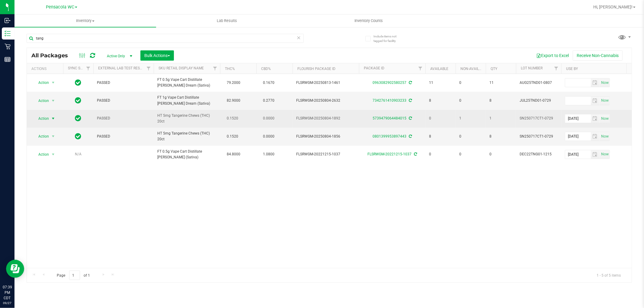
click at [35, 117] on span "Action" at bounding box center [41, 118] width 16 height 8
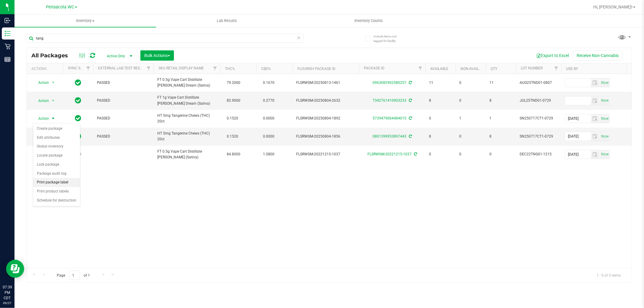
click at [67, 180] on li "Print package label" at bounding box center [56, 182] width 47 height 9
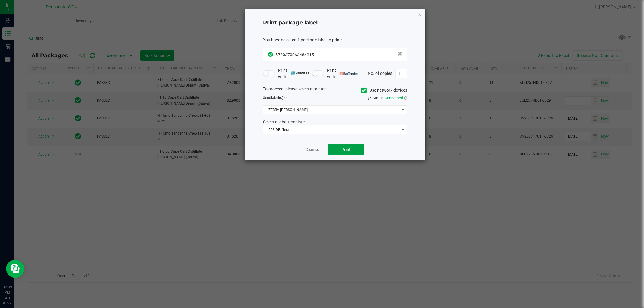
click at [344, 148] on span "Print" at bounding box center [346, 149] width 9 height 5
click at [419, 14] on icon "button" at bounding box center [419, 14] width 4 height 7
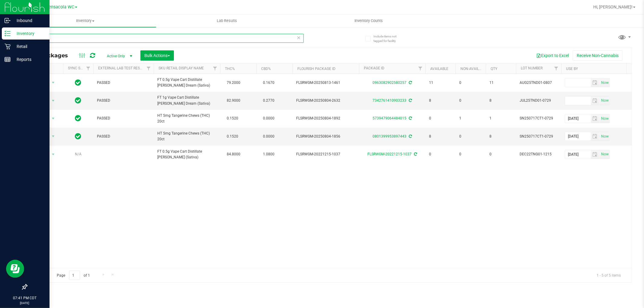
drag, startPoint x: 66, startPoint y: 41, endPoint x: 0, endPoint y: 38, distance: 65.9
click at [0, 38] on div "Inbound Inventory Retail Reports 07:41 PM CDT [DATE] 09/27 Pensacola WC Hi, [PE…" at bounding box center [322, 154] width 644 height 308
type input "motor"
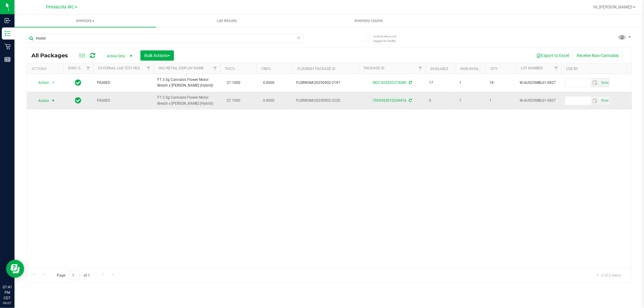
click at [37, 100] on span "Action" at bounding box center [41, 101] width 16 height 8
click at [72, 164] on li "Print package label" at bounding box center [56, 164] width 47 height 9
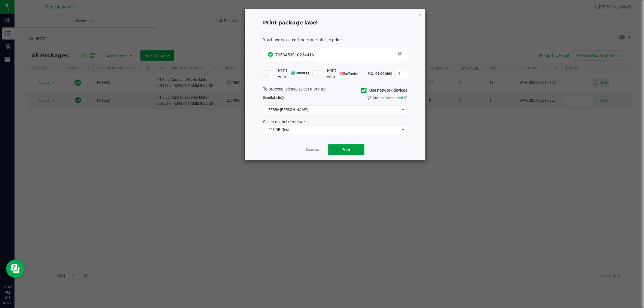
click at [354, 145] on button "Print" at bounding box center [346, 149] width 36 height 11
click at [420, 14] on icon "button" at bounding box center [419, 14] width 4 height 7
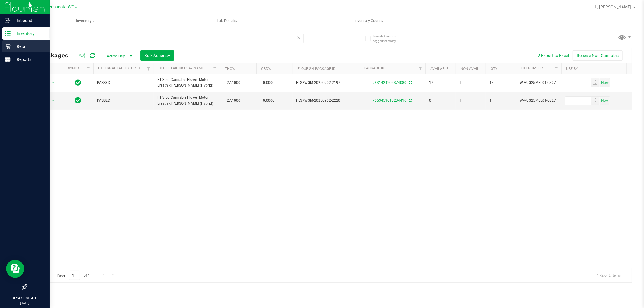
click at [17, 44] on p "Retail" at bounding box center [29, 46] width 36 height 7
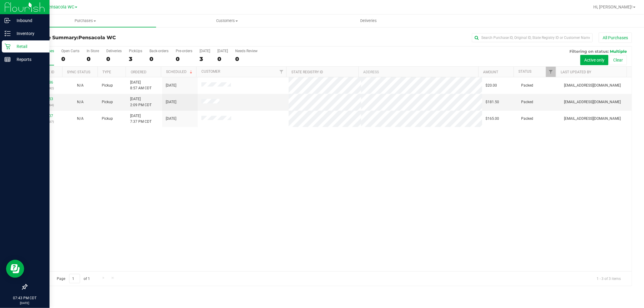
click at [21, 50] on div "Retail" at bounding box center [26, 46] width 48 height 12
click at [23, 34] on p "Inventory" at bounding box center [29, 33] width 36 height 7
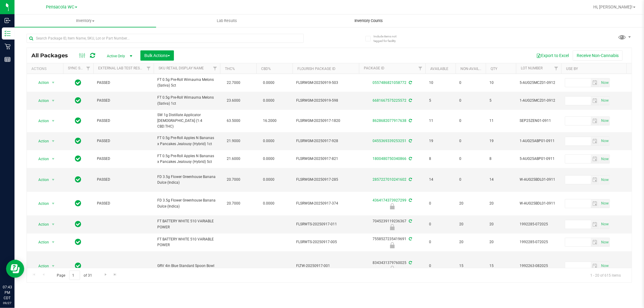
click at [376, 22] on span "Inventory Counts" at bounding box center [368, 20] width 45 height 5
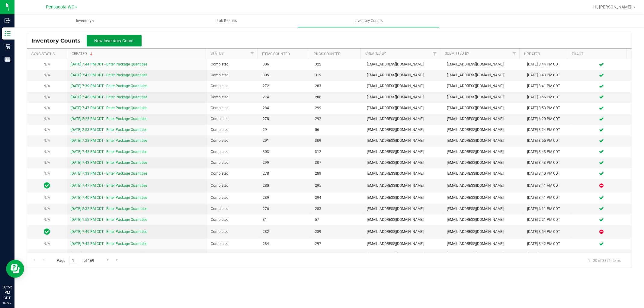
click at [123, 43] on span "New Inventory Count" at bounding box center [114, 40] width 40 height 5
